Goal: Communication & Community: Ask a question

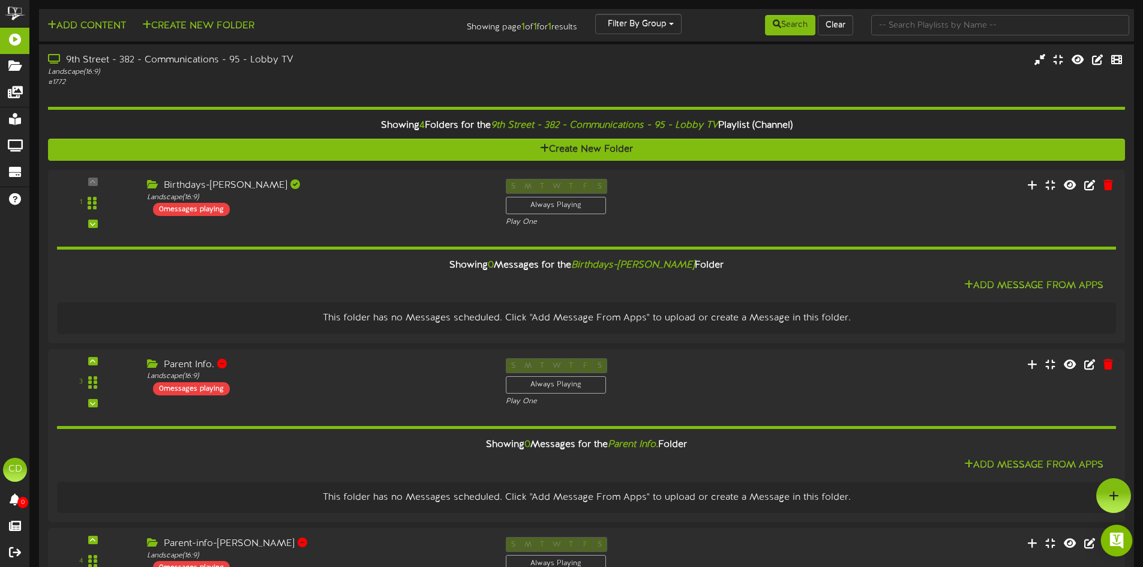
click at [1118, 543] on img "Open Intercom Messenger" at bounding box center [1117, 541] width 16 height 16
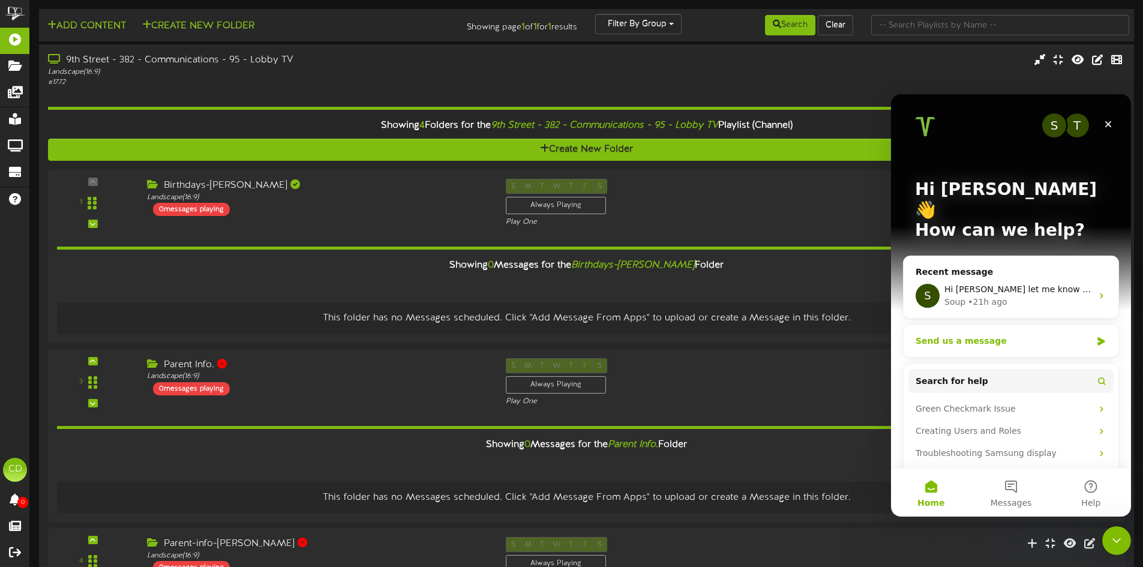
click at [1004, 328] on div "Send us a message" at bounding box center [1011, 341] width 215 height 32
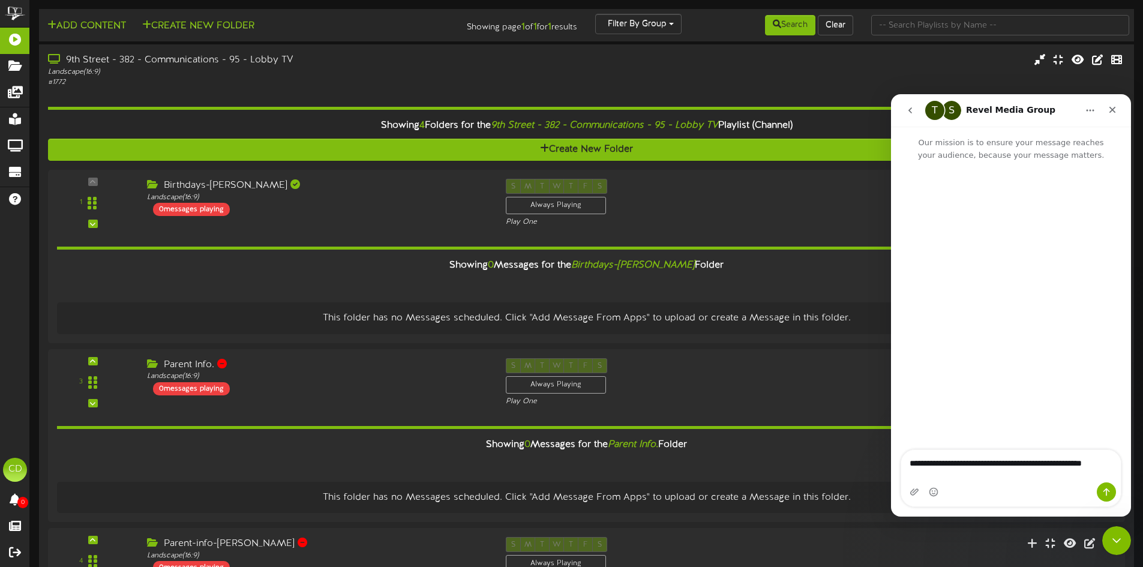
type textarea "**********"
click at [1110, 492] on icon "Send a message…" at bounding box center [1107, 493] width 7 height 8
